Goal: Task Accomplishment & Management: Use online tool/utility

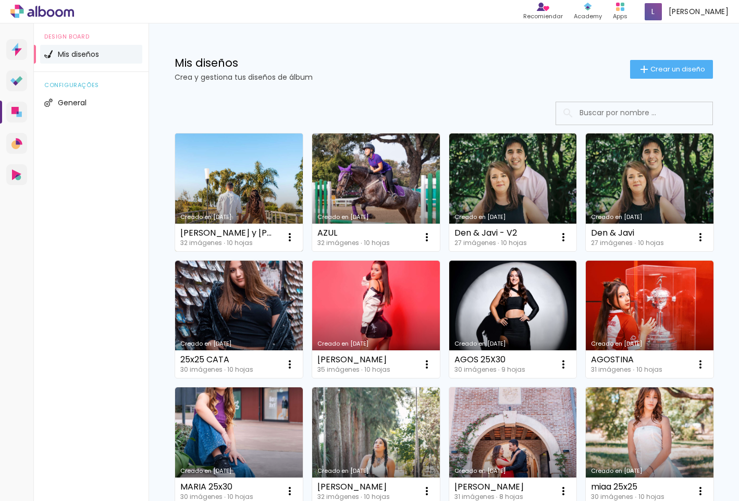
click at [270, 187] on link "Creado en [DATE]" at bounding box center [239, 192] width 128 height 118
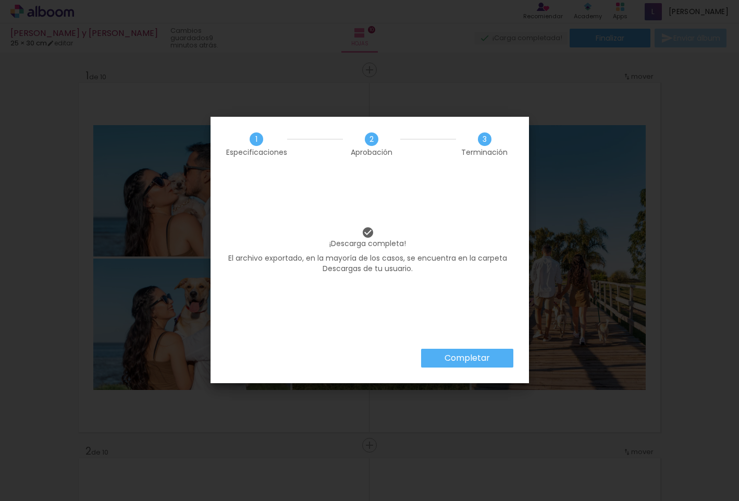
scroll to position [882, 0]
